Goal: Task Accomplishment & Management: Complete application form

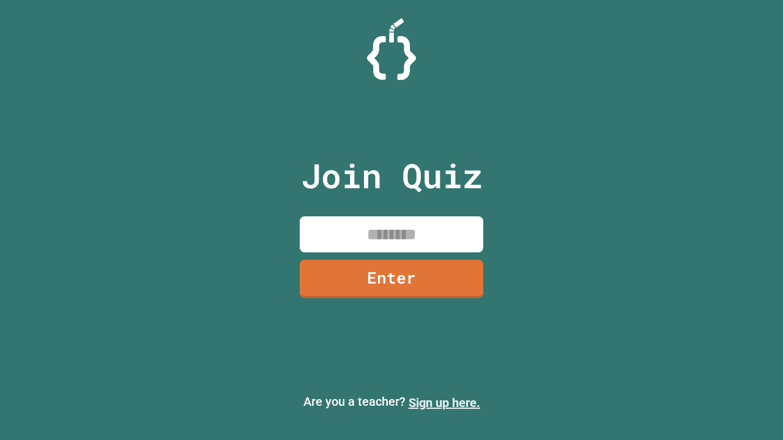
click at [444, 403] on link "Sign up here." at bounding box center [445, 403] width 72 height 15
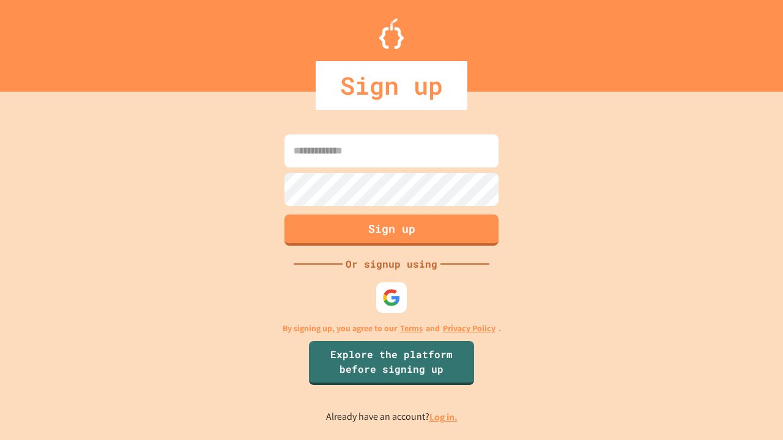
click at [444, 417] on link "Log in." at bounding box center [443, 417] width 28 height 13
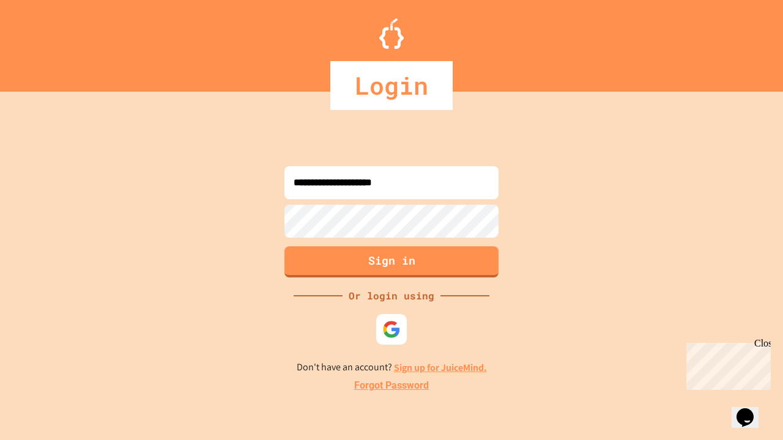
type input "**********"
